Goal: Task Accomplishment & Management: Use online tool/utility

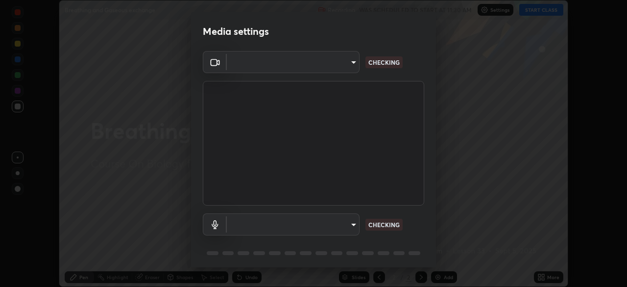
scroll to position [287, 627]
type input "09f294524f3521c037d78ee7cdb71511b6c9344afeed810a356f0d23342d5398"
click at [341, 224] on body "Erase all Breathing and Gaseous exchange Recording WAS SCHEDULED TO START AT 11…" at bounding box center [313, 143] width 627 height 287
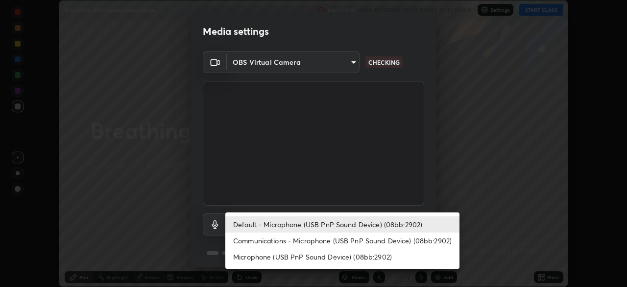
click at [211, 224] on div at bounding box center [313, 143] width 627 height 287
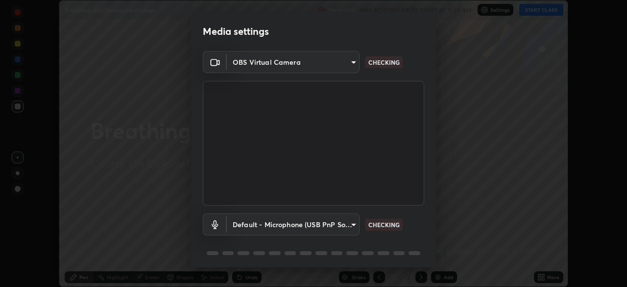
click at [212, 225] on icon at bounding box center [215, 224] width 12 height 9
click at [344, 222] on body "Erase all Breathing and Gaseous exchange Recording WAS SCHEDULED TO START AT 11…" at bounding box center [313, 143] width 627 height 287
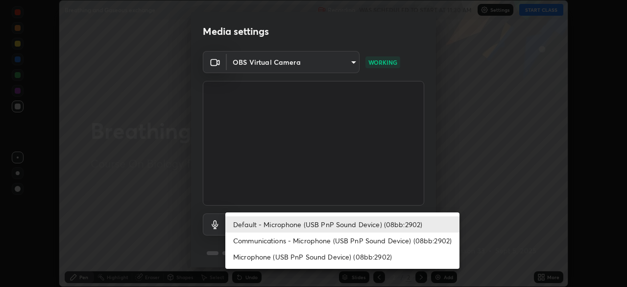
click at [362, 240] on li "Communications - Microphone (USB PnP Sound Device) (08bb:2902)" at bounding box center [342, 240] width 234 height 16
type input "communications"
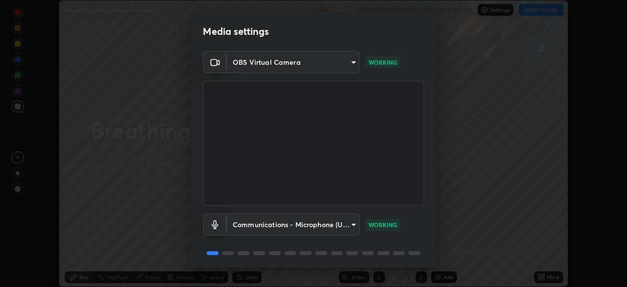
scroll to position [35, 0]
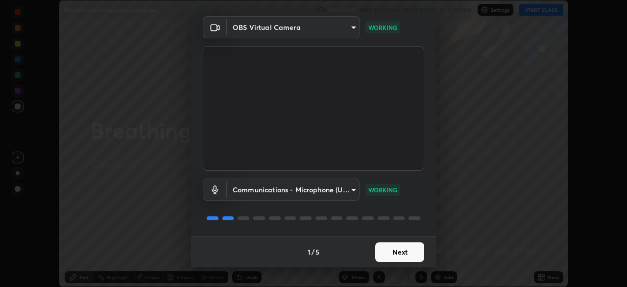
click at [389, 251] on button "Next" at bounding box center [399, 252] width 49 height 20
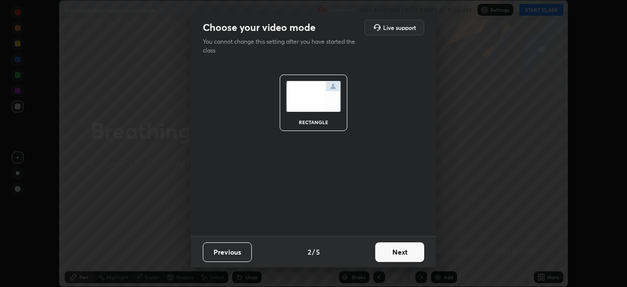
scroll to position [0, 0]
click at [395, 256] on button "Next" at bounding box center [399, 252] width 49 height 20
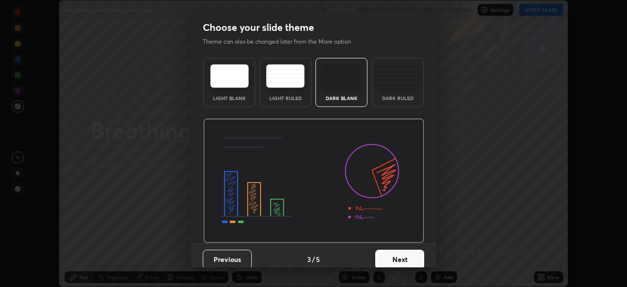
click at [388, 97] on div "Dark Ruled" at bounding box center [397, 98] width 39 height 5
click at [400, 258] on button "Next" at bounding box center [399, 259] width 49 height 20
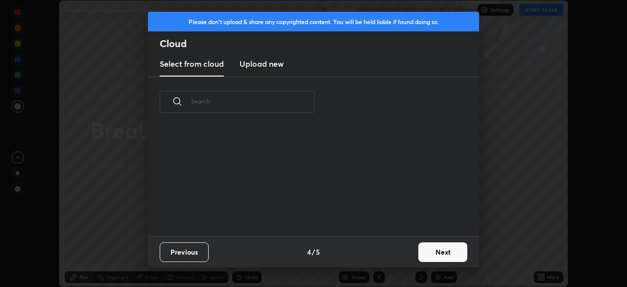
click at [425, 251] on button "Next" at bounding box center [442, 252] width 49 height 20
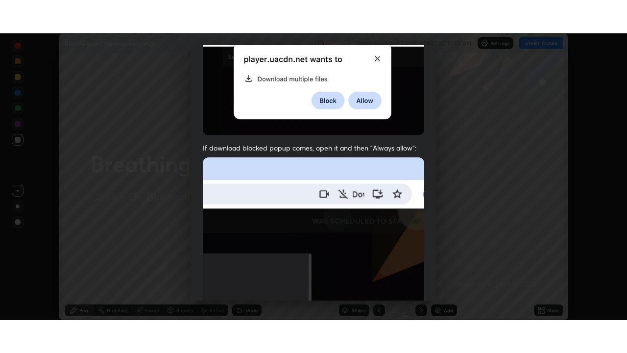
scroll to position [235, 0]
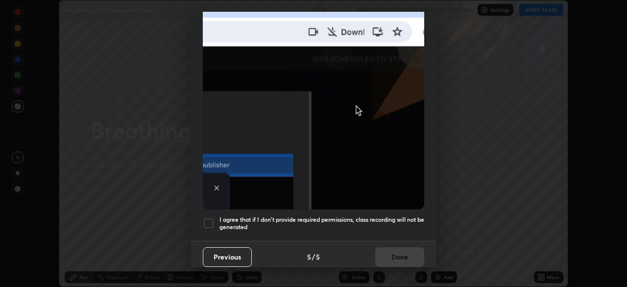
click at [307, 218] on h5 "I agree that if I don't provide required permissions, class recording will not …" at bounding box center [321, 223] width 205 height 15
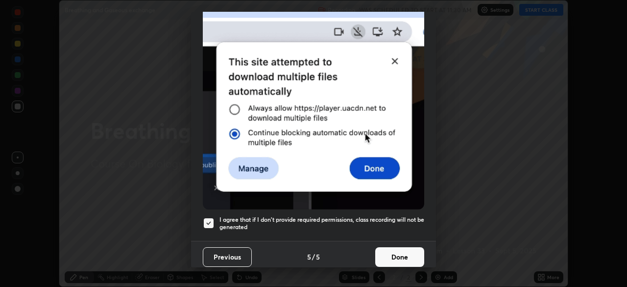
click at [394, 257] on button "Done" at bounding box center [399, 257] width 49 height 20
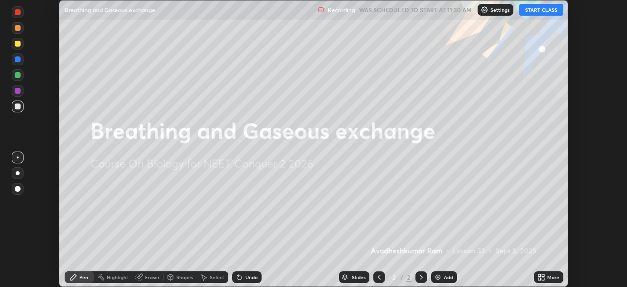
click at [537, 12] on button "START CLASS" at bounding box center [541, 10] width 44 height 12
click at [540, 279] on icon at bounding box center [539, 278] width 2 height 2
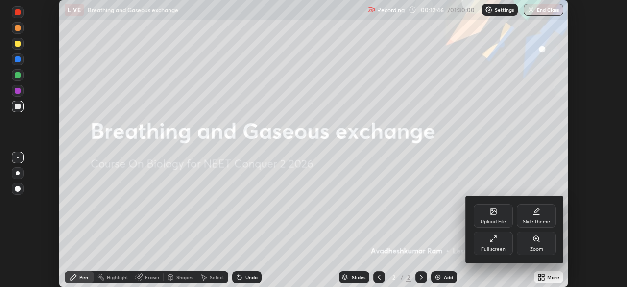
click at [497, 243] on div "Full screen" at bounding box center [493, 243] width 39 height 24
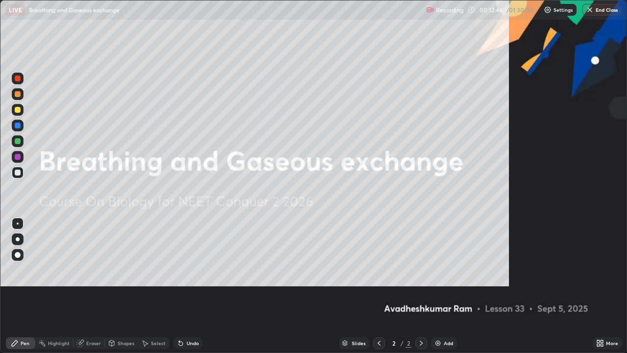
scroll to position [353, 627]
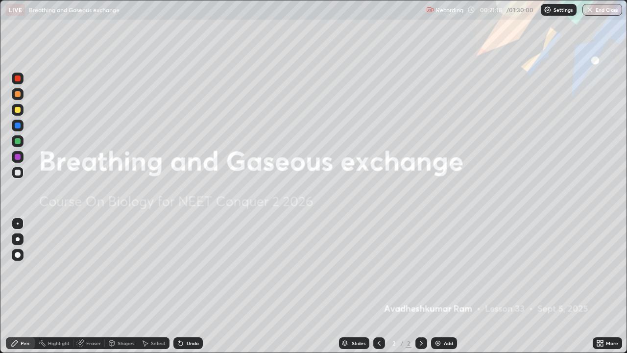
click at [441, 286] on div "Add" at bounding box center [444, 343] width 26 height 12
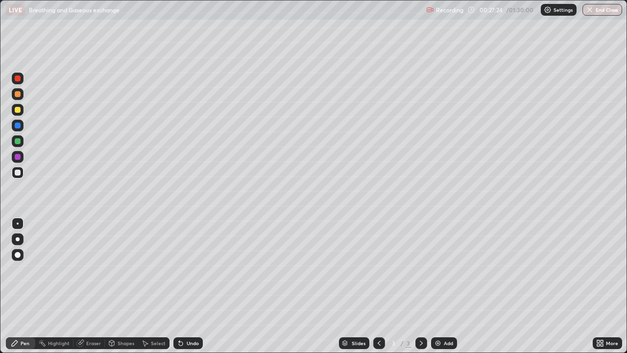
click at [16, 112] on div at bounding box center [18, 110] width 6 height 6
click at [187, 286] on div "Undo" at bounding box center [193, 342] width 12 height 5
click at [18, 145] on div at bounding box center [18, 141] width 12 height 12
click at [17, 157] on div at bounding box center [18, 157] width 6 height 6
click at [18, 171] on div at bounding box center [18, 172] width 6 height 6
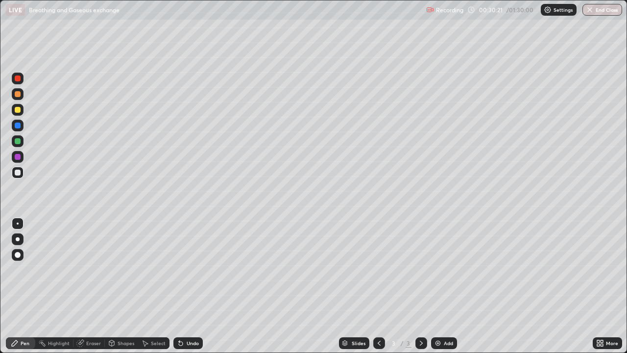
click at [189, 286] on div "Undo" at bounding box center [193, 342] width 12 height 5
click at [17, 141] on div at bounding box center [18, 141] width 6 height 6
click at [190, 286] on div "Undo" at bounding box center [193, 342] width 12 height 5
click at [19, 173] on div at bounding box center [18, 172] width 6 height 6
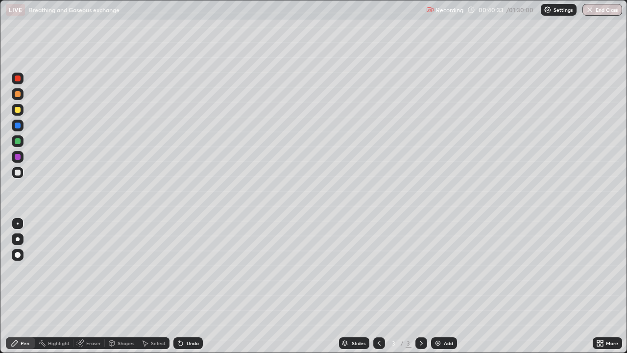
click at [190, 286] on div "Undo" at bounding box center [187, 343] width 29 height 12
click at [190, 286] on div "Undo" at bounding box center [193, 342] width 12 height 5
click at [17, 112] on div at bounding box center [18, 110] width 6 height 6
click at [191, 286] on div "Undo" at bounding box center [193, 342] width 12 height 5
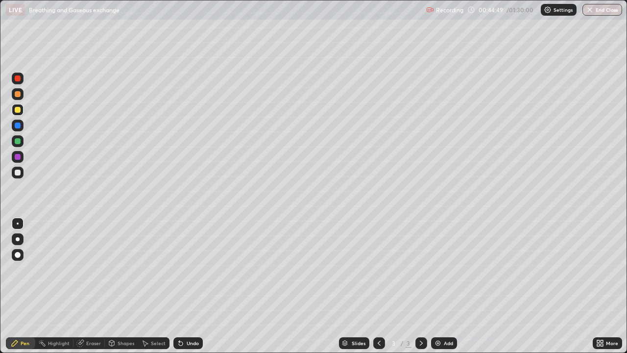
click at [191, 286] on div "Undo" at bounding box center [193, 342] width 12 height 5
click at [180, 286] on icon at bounding box center [181, 343] width 4 height 4
click at [83, 286] on icon at bounding box center [80, 343] width 8 height 8
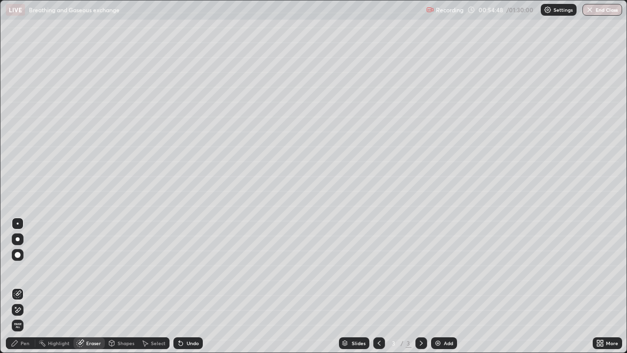
click at [23, 286] on div "Pen" at bounding box center [25, 342] width 9 height 5
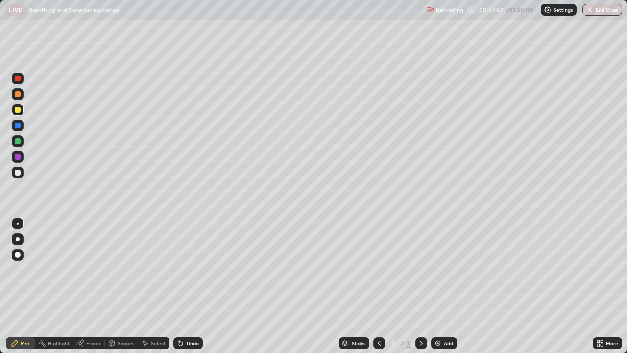
click at [86, 286] on div "Eraser" at bounding box center [93, 342] width 15 height 5
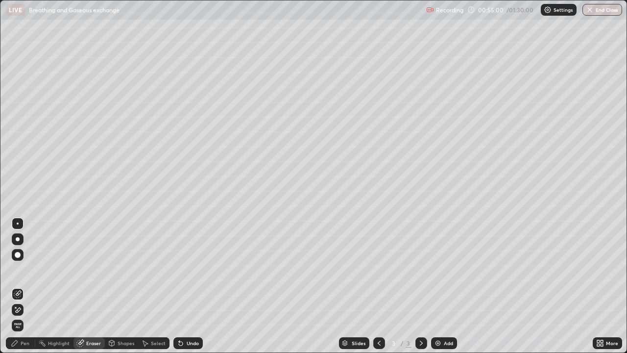
click at [19, 286] on div "Pen" at bounding box center [20, 343] width 29 height 12
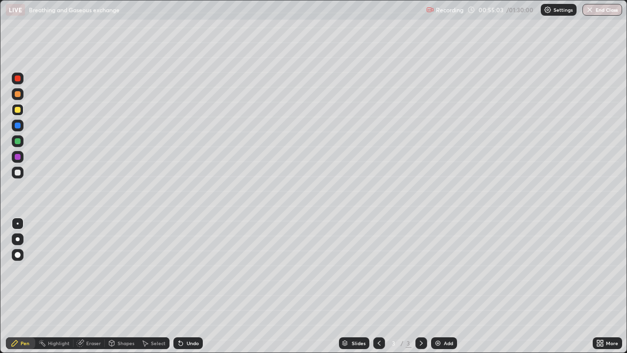
click at [179, 286] on icon at bounding box center [181, 343] width 4 height 4
click at [444, 286] on div "Add" at bounding box center [448, 342] width 9 height 5
click at [378, 286] on icon at bounding box center [379, 342] width 3 height 5
click at [440, 286] on img at bounding box center [438, 343] width 8 height 8
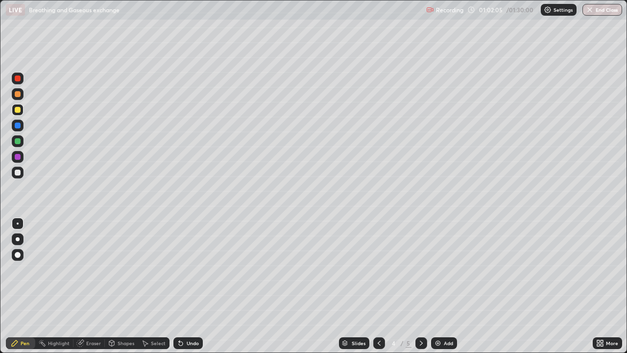
click at [187, 286] on div "Undo" at bounding box center [187, 343] width 29 height 12
click at [18, 141] on div at bounding box center [18, 141] width 6 height 6
click at [19, 140] on div at bounding box center [18, 141] width 6 height 6
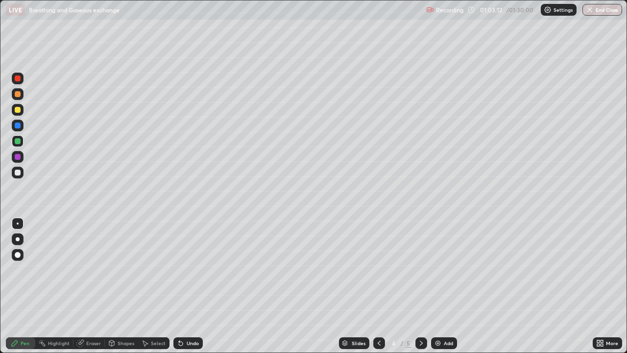
click at [16, 125] on div at bounding box center [18, 125] width 6 height 6
click at [19, 96] on div at bounding box center [18, 94] width 6 height 6
click at [18, 173] on div at bounding box center [18, 172] width 6 height 6
click at [377, 286] on icon at bounding box center [379, 343] width 8 height 8
click at [420, 286] on icon at bounding box center [421, 343] width 8 height 8
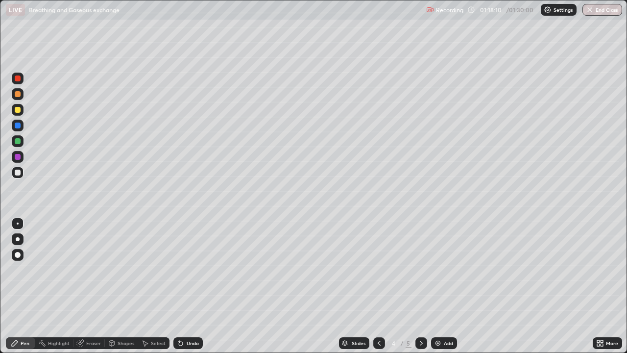
click at [605, 12] on button "End Class" at bounding box center [602, 10] width 40 height 12
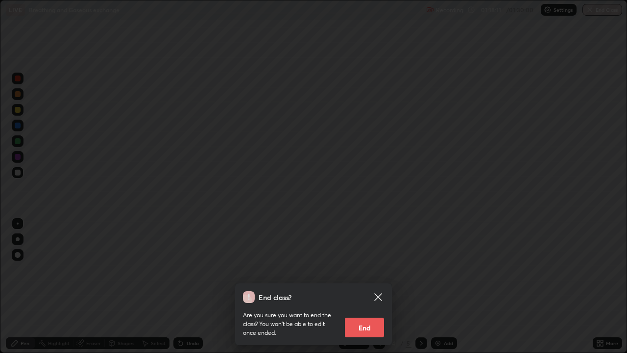
click at [370, 286] on button "End" at bounding box center [364, 327] width 39 height 20
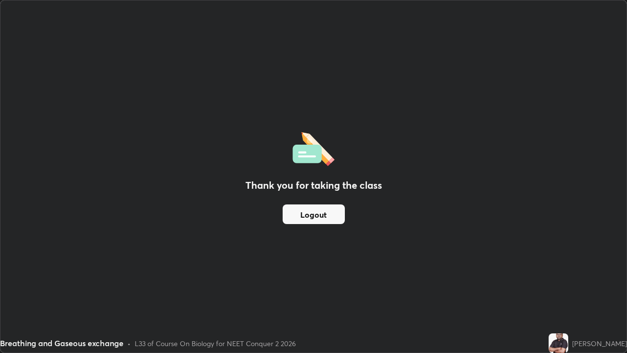
click at [327, 215] on button "Logout" at bounding box center [314, 214] width 62 height 20
